Goal: Information Seeking & Learning: Learn about a topic

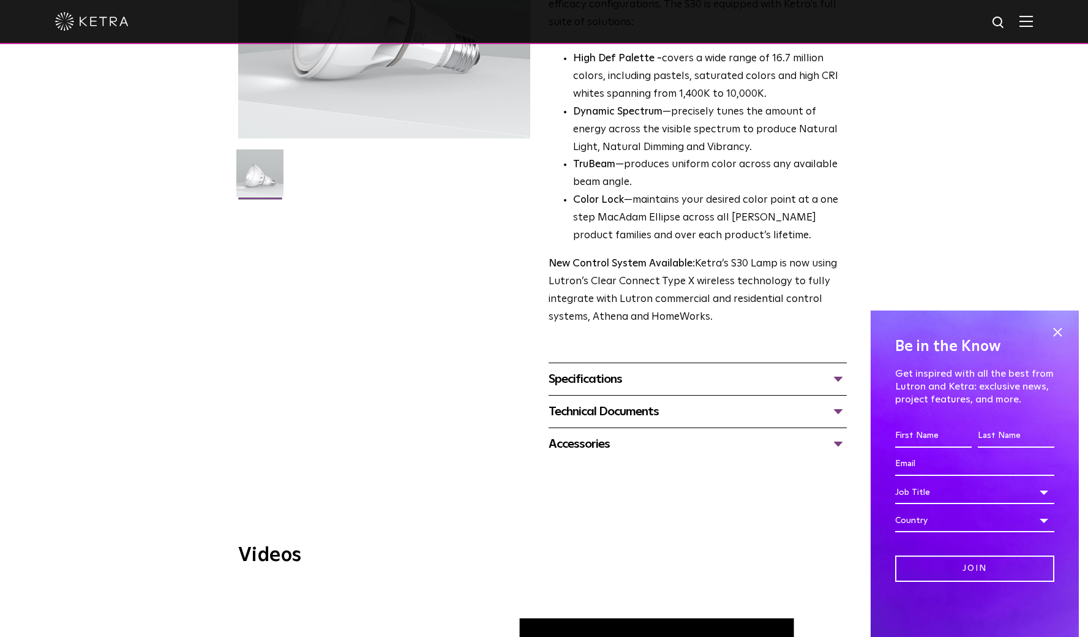
scroll to position [246, 0]
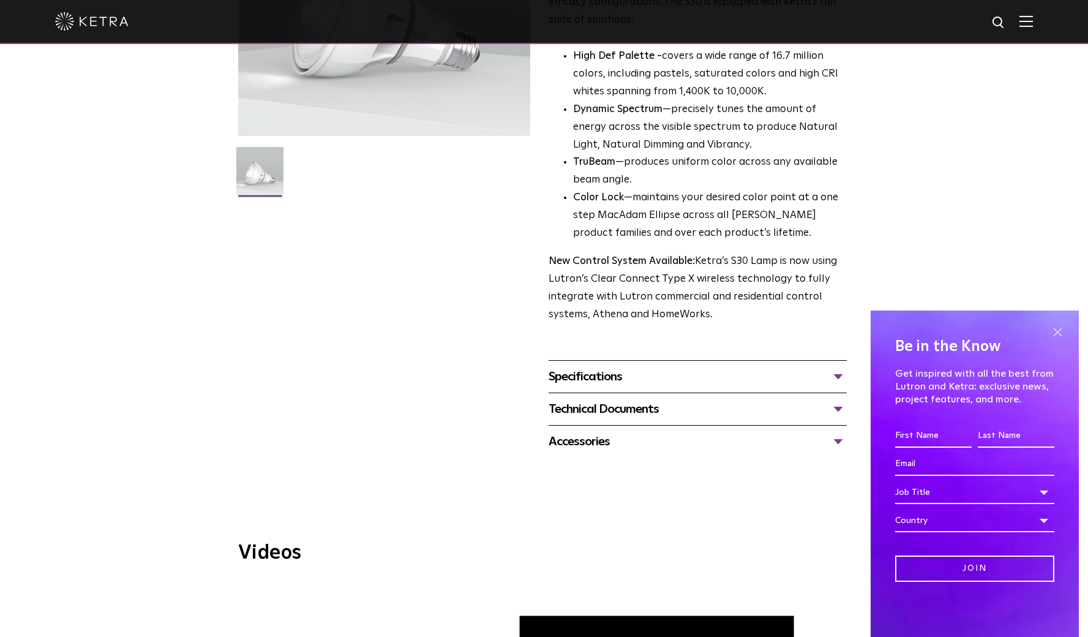
click at [1055, 333] on span at bounding box center [1058, 332] width 18 height 18
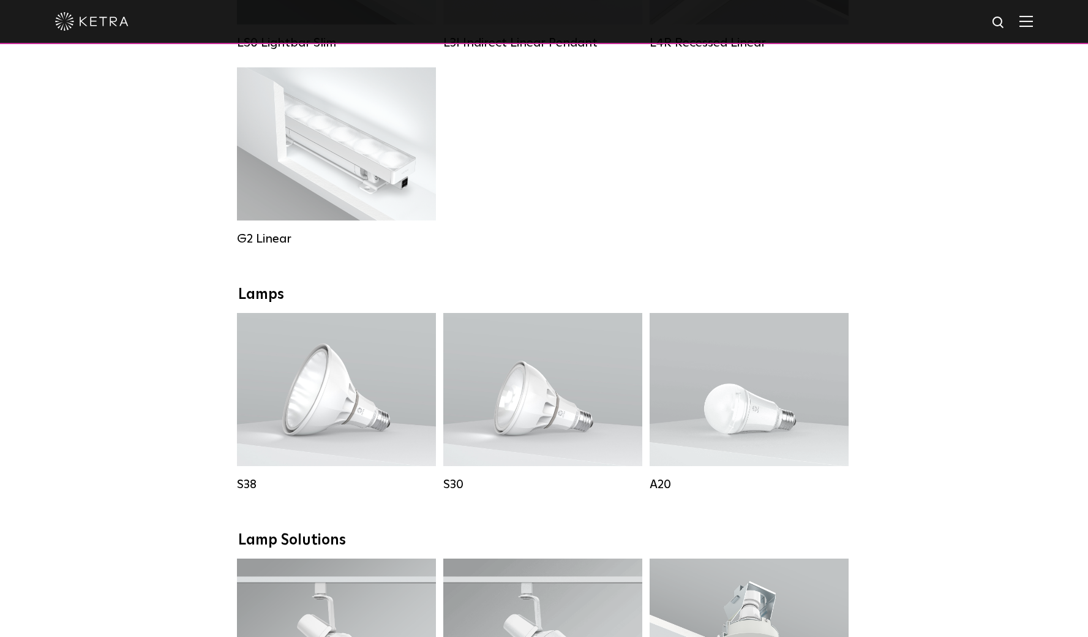
scroll to position [453, 0]
